Goal: Complete application form

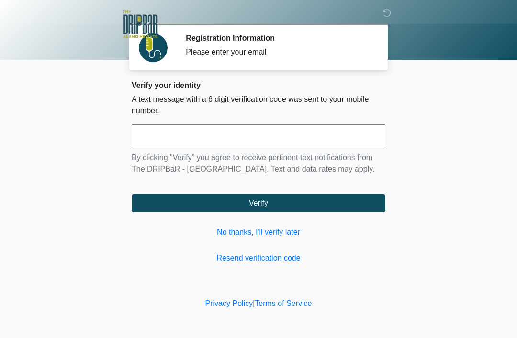
click at [169, 136] on input "text" at bounding box center [259, 136] width 254 height 24
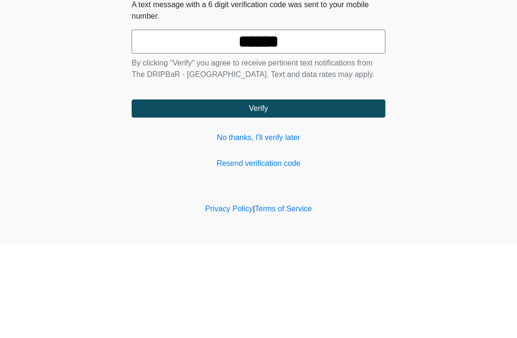
type input "******"
click at [242, 194] on button "Verify" at bounding box center [259, 203] width 254 height 18
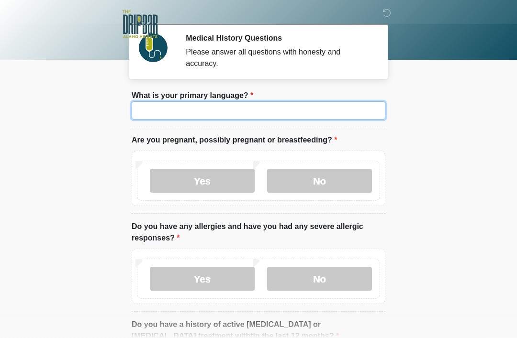
click at [159, 110] on input "What is your primary language?" at bounding box center [259, 110] width 254 height 18
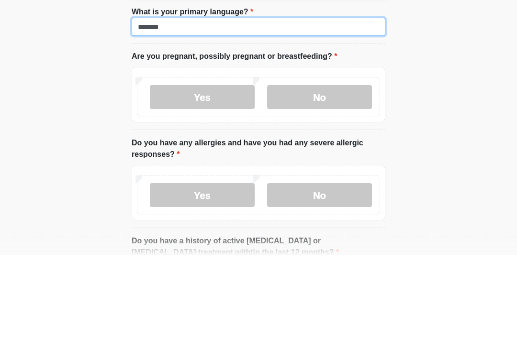
type input "*******"
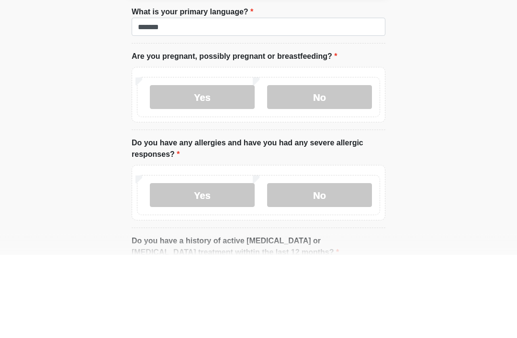
click at [200, 169] on label "Yes" at bounding box center [202, 181] width 105 height 24
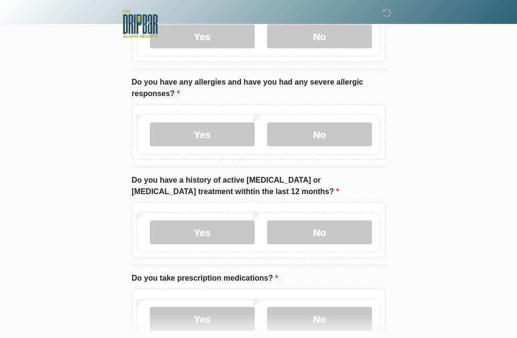
scroll to position [146, 0]
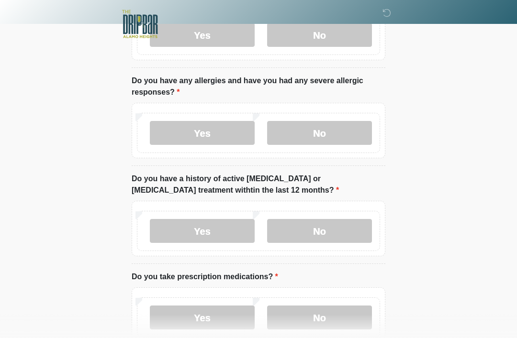
click at [178, 139] on label "Yes" at bounding box center [202, 133] width 105 height 24
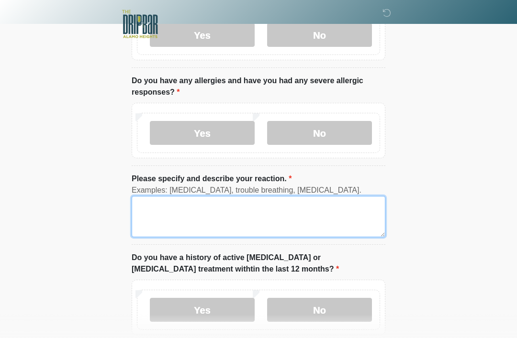
click at [160, 227] on textarea "Please specify and describe your reaction." at bounding box center [259, 216] width 254 height 41
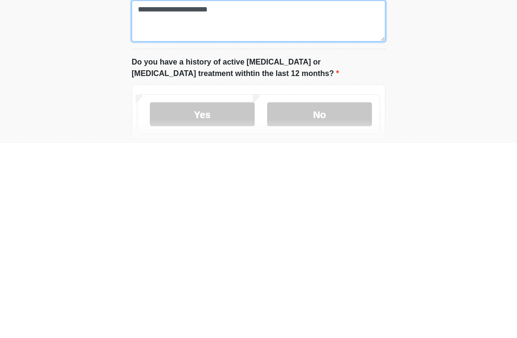
scroll to position [155, 0]
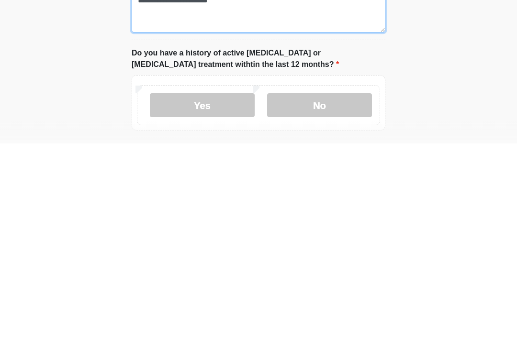
type textarea "**********"
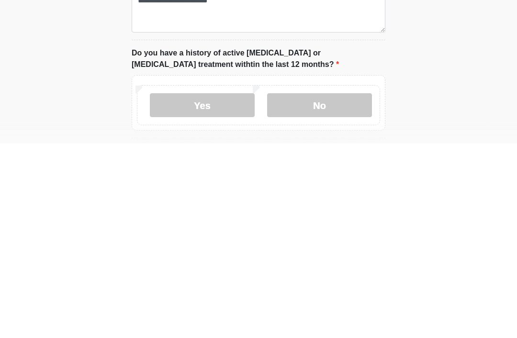
click at [309, 288] on label "No" at bounding box center [319, 300] width 105 height 24
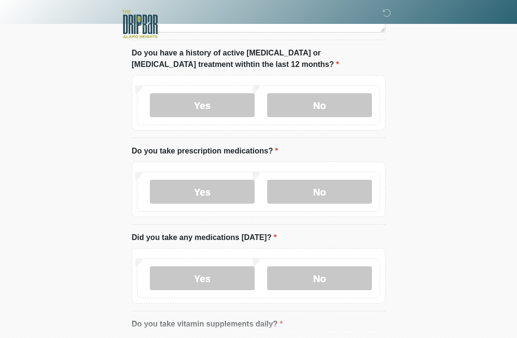
click at [177, 190] on label "Yes" at bounding box center [202, 192] width 105 height 24
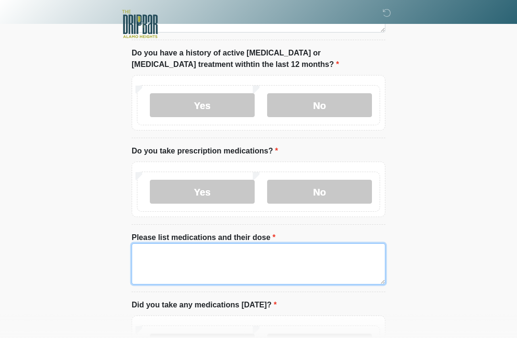
click at [154, 258] on textarea "Please list medications and their dose" at bounding box center [259, 263] width 254 height 41
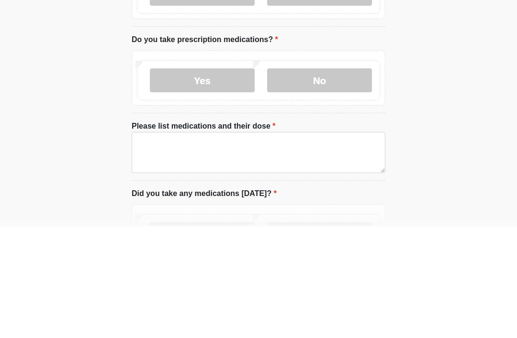
click at [309, 180] on label "No" at bounding box center [319, 192] width 105 height 24
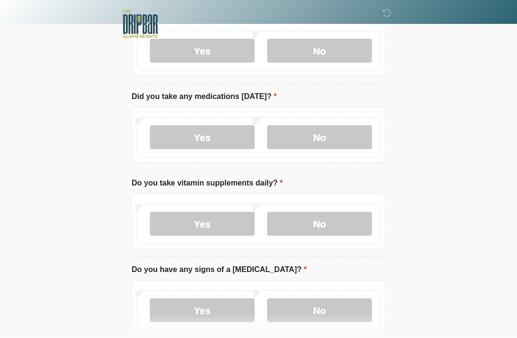
scroll to position [493, 0]
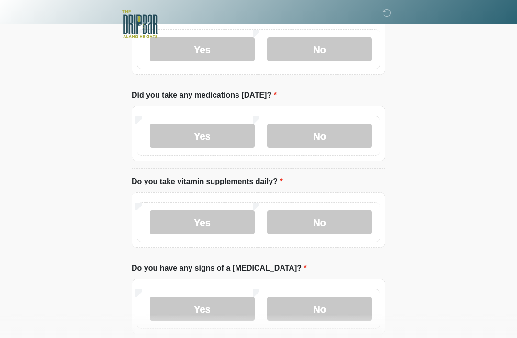
click at [177, 126] on label "Yes" at bounding box center [202, 136] width 105 height 24
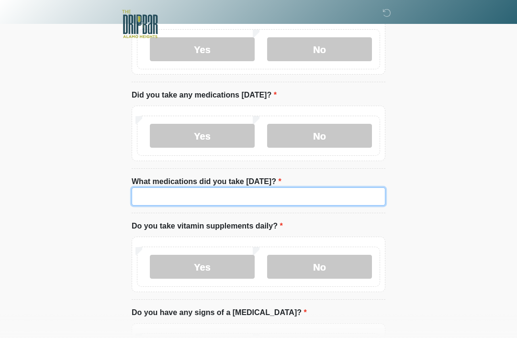
click at [169, 203] on input "What medications did you take today?" at bounding box center [259, 197] width 254 height 18
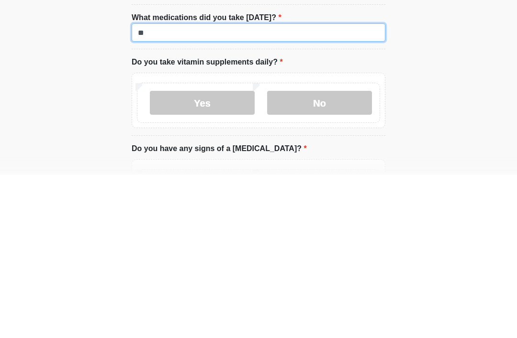
type input "*"
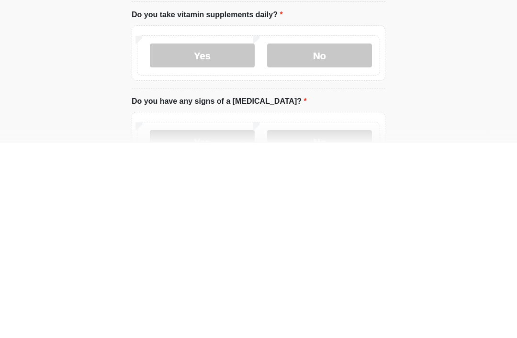
scroll to position [527, 0]
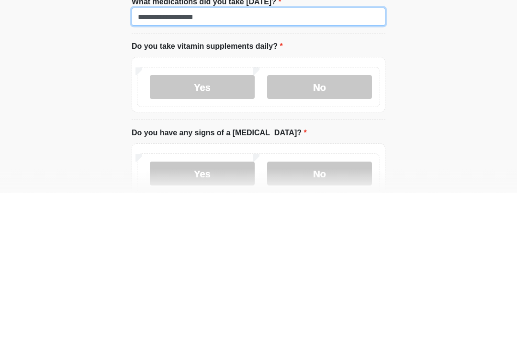
type input "**********"
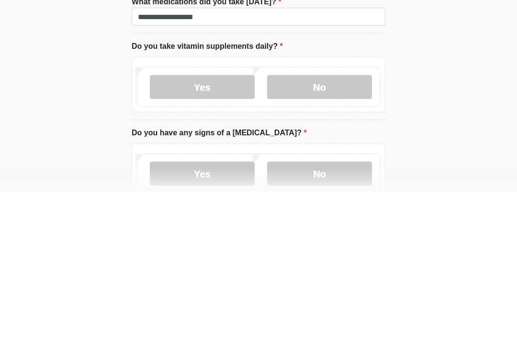
click at [176, 221] on label "Yes" at bounding box center [202, 233] width 105 height 24
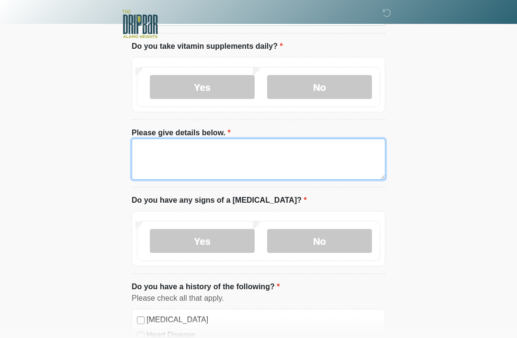
click at [156, 159] on textarea "Please give details below." at bounding box center [259, 159] width 254 height 41
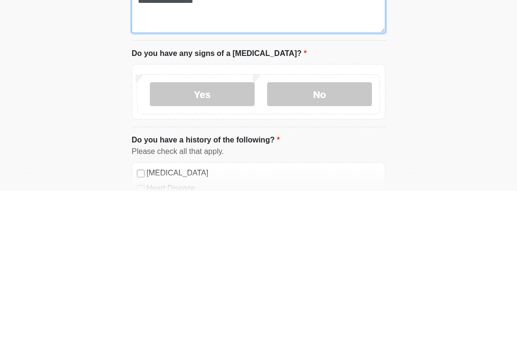
type textarea "**********"
click at [320, 230] on label "No" at bounding box center [319, 242] width 105 height 24
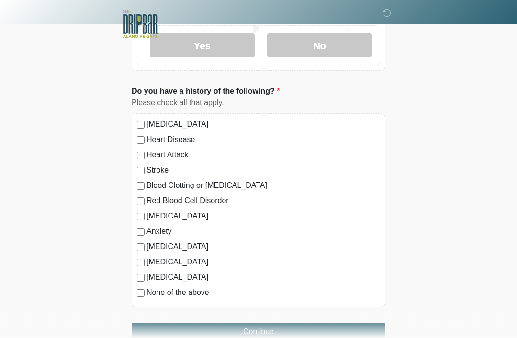
scroll to position [890, 0]
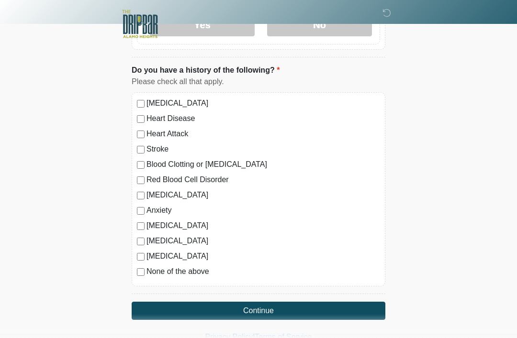
click at [244, 306] on button "Continue" at bounding box center [259, 311] width 254 height 18
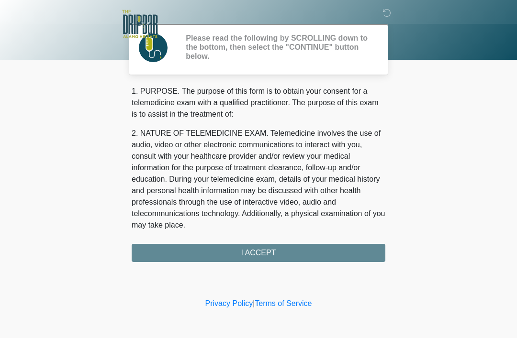
scroll to position [0, 0]
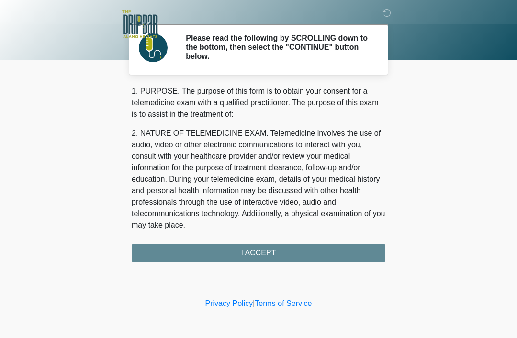
click at [204, 256] on div "1. PURPOSE. The purpose of this form is to obtain your consent for a telemedici…" at bounding box center [259, 174] width 254 height 177
click at [250, 252] on div "1. PURPOSE. The purpose of this form is to obtain your consent for a telemedici…" at bounding box center [259, 174] width 254 height 177
click at [248, 252] on div "1. PURPOSE. The purpose of this form is to obtain your consent for a telemedici…" at bounding box center [259, 174] width 254 height 177
click at [254, 260] on div "1. PURPOSE. The purpose of this form is to obtain your consent for a telemedici…" at bounding box center [259, 174] width 254 height 177
click at [249, 255] on div "1. PURPOSE. The purpose of this form is to obtain your consent for a telemedici…" at bounding box center [259, 174] width 254 height 177
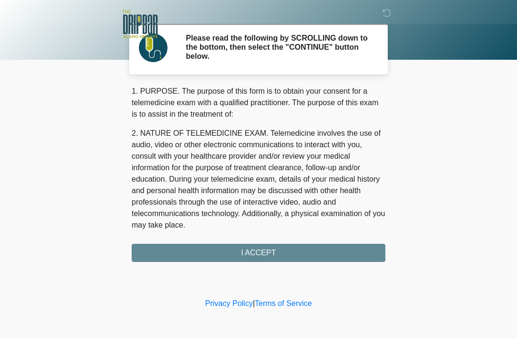
click at [254, 248] on div "1. PURPOSE. The purpose of this form is to obtain your consent for a telemedici…" at bounding box center [259, 174] width 254 height 177
click at [249, 250] on div "1. PURPOSE. The purpose of this form is to obtain your consent for a telemedici…" at bounding box center [259, 174] width 254 height 177
click at [265, 251] on div "1. PURPOSE. The purpose of this form is to obtain your consent for a telemedici…" at bounding box center [259, 174] width 254 height 177
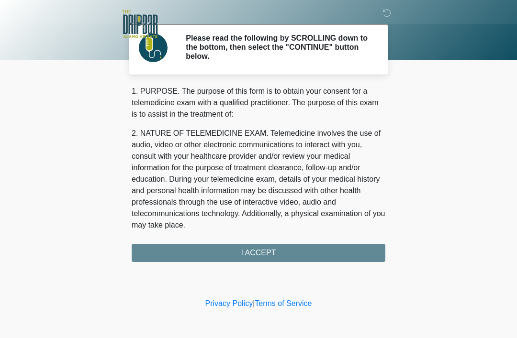
click at [253, 263] on div "‎ ‎ ‎ Please read the following by SCROLLING down to the bottom, then select th…" at bounding box center [258, 148] width 287 height 277
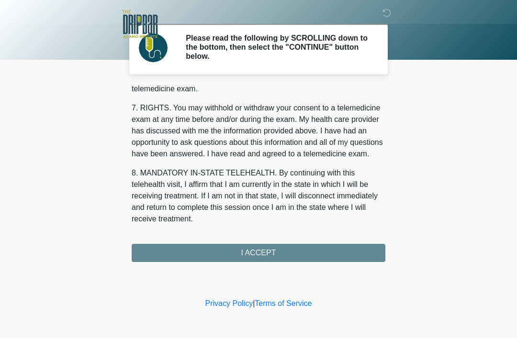
scroll to position [420, 0]
click at [271, 255] on button "I ACCEPT" at bounding box center [259, 253] width 254 height 18
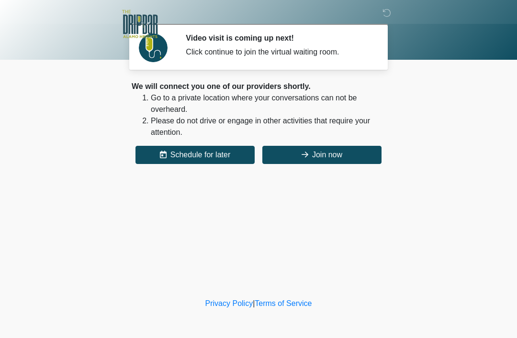
click at [334, 154] on button "Join now" at bounding box center [321, 155] width 119 height 18
